Goal: Transaction & Acquisition: Purchase product/service

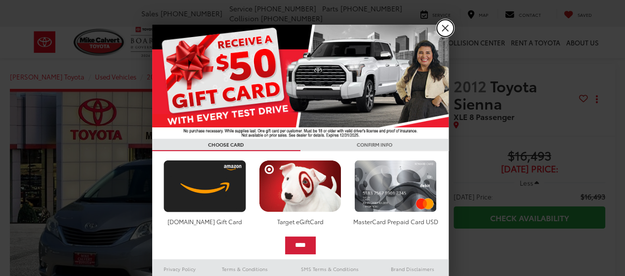
click at [443, 29] on link "X" at bounding box center [445, 28] width 17 height 17
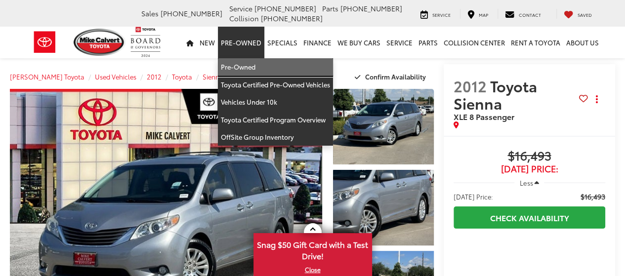
click at [236, 64] on link "Pre-Owned" at bounding box center [275, 67] width 115 height 18
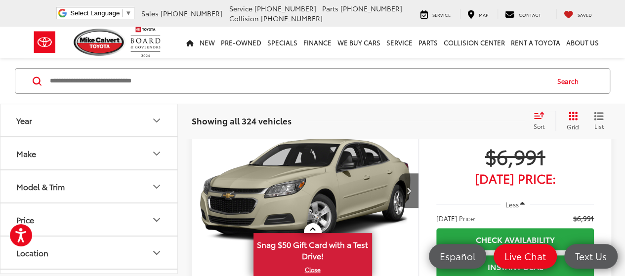
click at [158, 117] on icon "Year" at bounding box center [157, 121] width 12 height 12
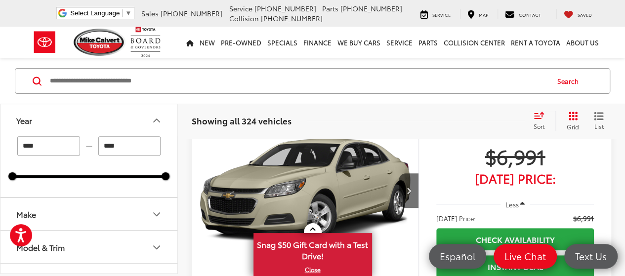
click at [153, 215] on icon "Make" at bounding box center [157, 214] width 12 height 12
click at [152, 214] on icon "Make" at bounding box center [157, 214] width 12 height 12
click at [151, 213] on icon "Make" at bounding box center [157, 214] width 12 height 12
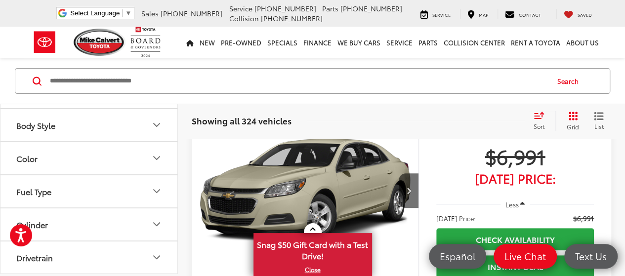
scroll to position [593, 0]
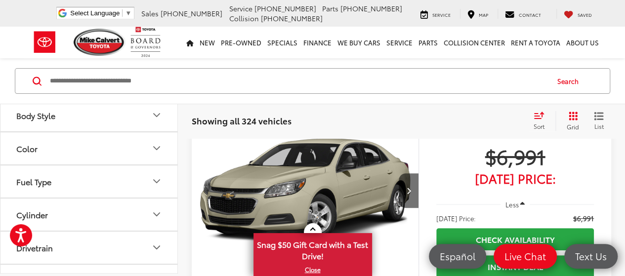
type input "****"
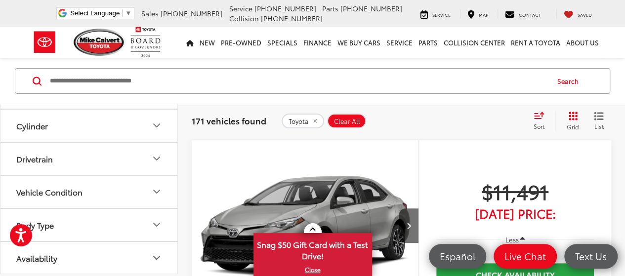
scroll to position [691, 0]
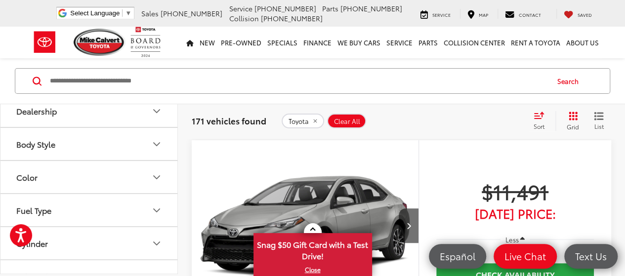
scroll to position [988, 0]
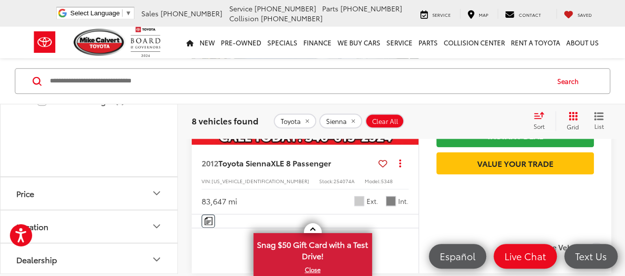
scroll to position [557, 0]
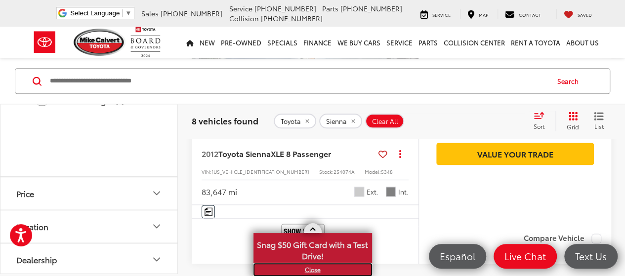
click at [307, 269] on link "X" at bounding box center [312, 269] width 117 height 11
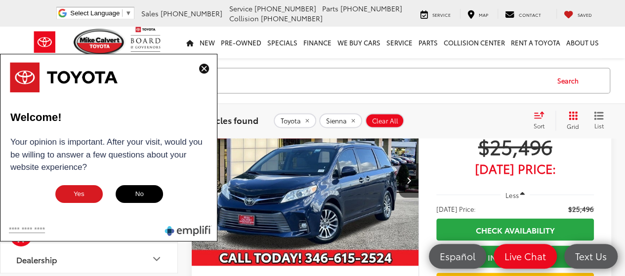
scroll to position [755, 0]
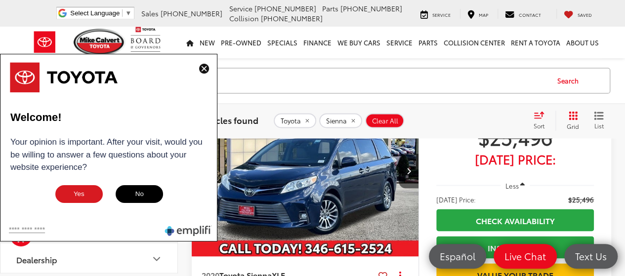
click at [204, 70] on img at bounding box center [204, 69] width 10 height 10
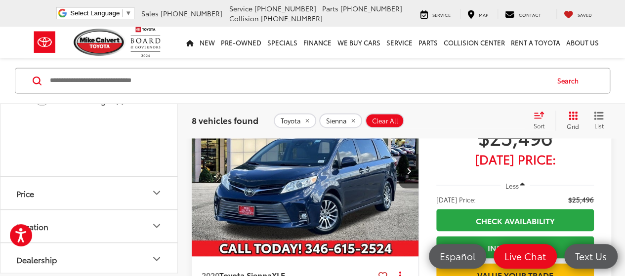
click at [204, 70] on input "Search by Make, Model, or Keyword" at bounding box center [298, 81] width 499 height 24
click at [345, 197] on img "2020 Toyota Sienna XLE 0" at bounding box center [305, 171] width 228 height 171
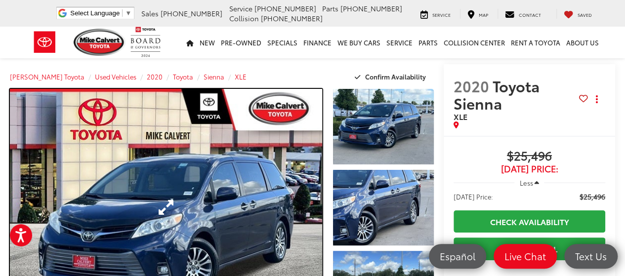
click at [171, 195] on link "Expand Photo 0" at bounding box center [166, 207] width 312 height 237
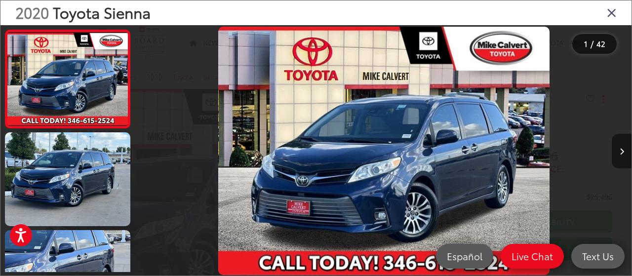
click at [623, 152] on icon "Next image" at bounding box center [622, 151] width 4 height 7
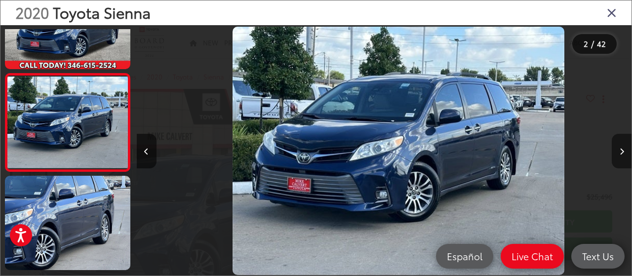
scroll to position [0, 495]
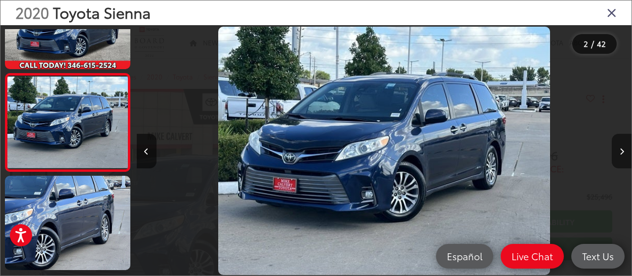
click at [623, 152] on icon "Next image" at bounding box center [622, 151] width 4 height 7
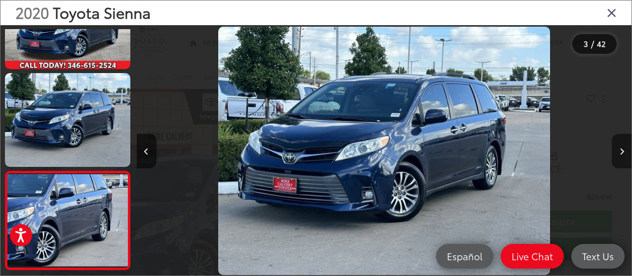
scroll to position [140, 0]
